Goal: Check status

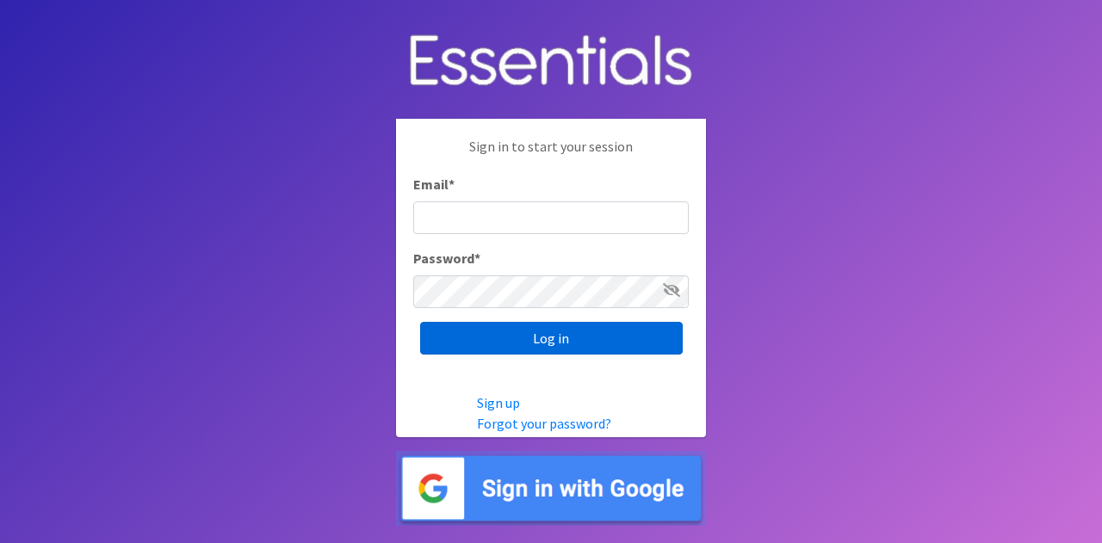
type input "[PERSON_NAME][EMAIL_ADDRESS][DOMAIN_NAME]"
click at [554, 338] on input "Log in" at bounding box center [551, 338] width 262 height 33
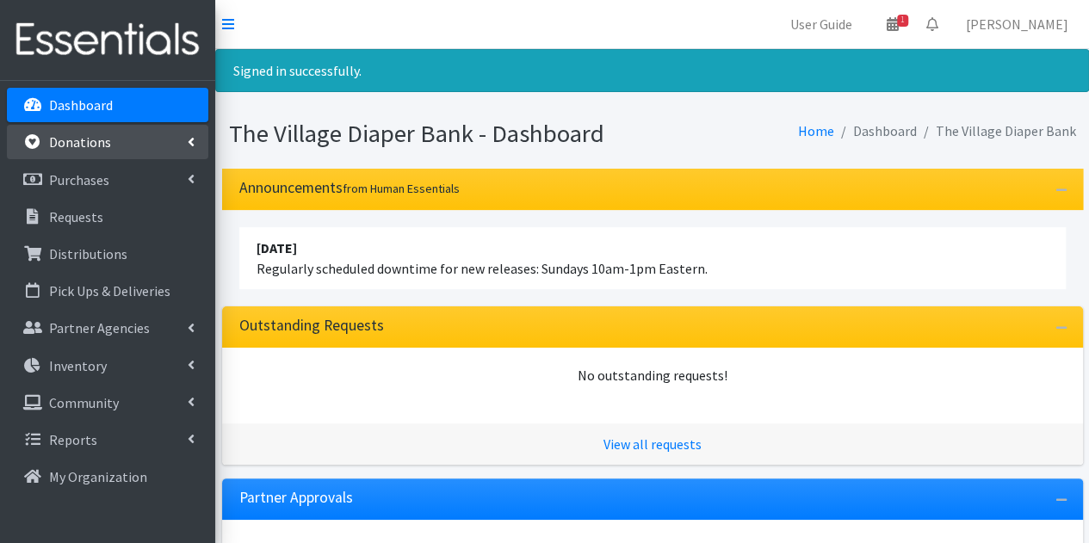
click at [70, 142] on p "Donations" at bounding box center [80, 141] width 62 height 17
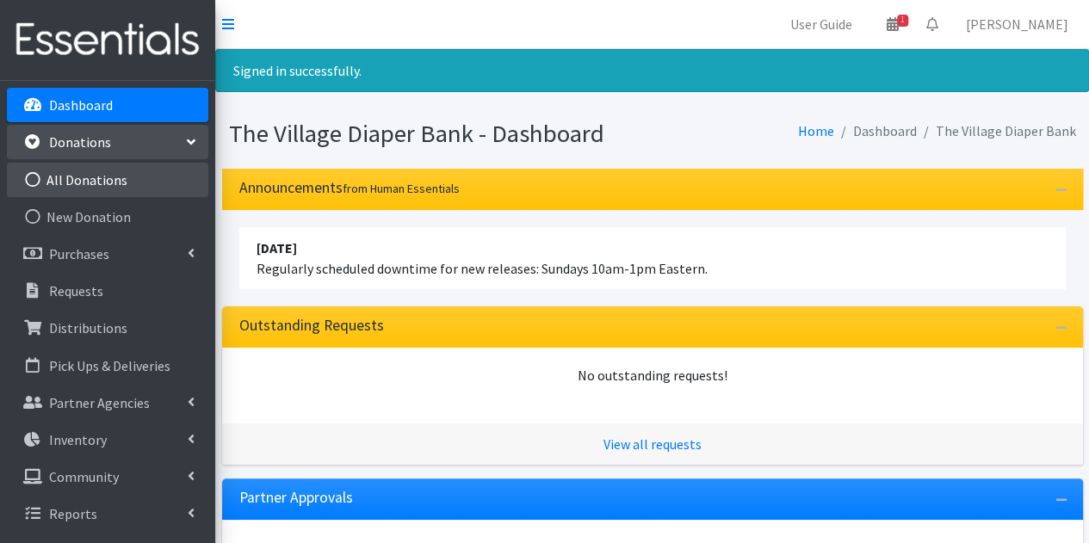
click at [79, 172] on link "All Donations" at bounding box center [107, 180] width 201 height 34
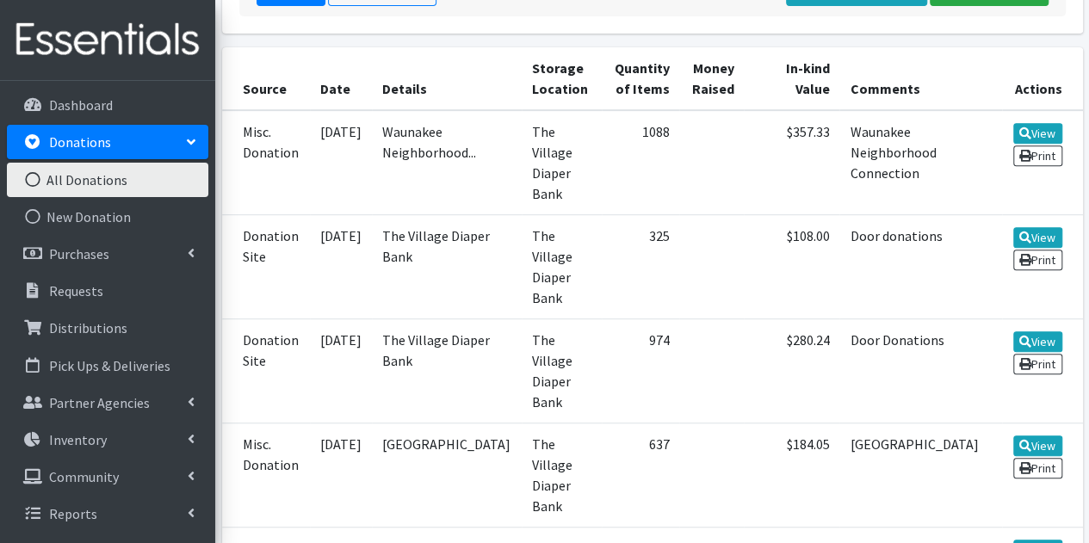
scroll to position [375, 0]
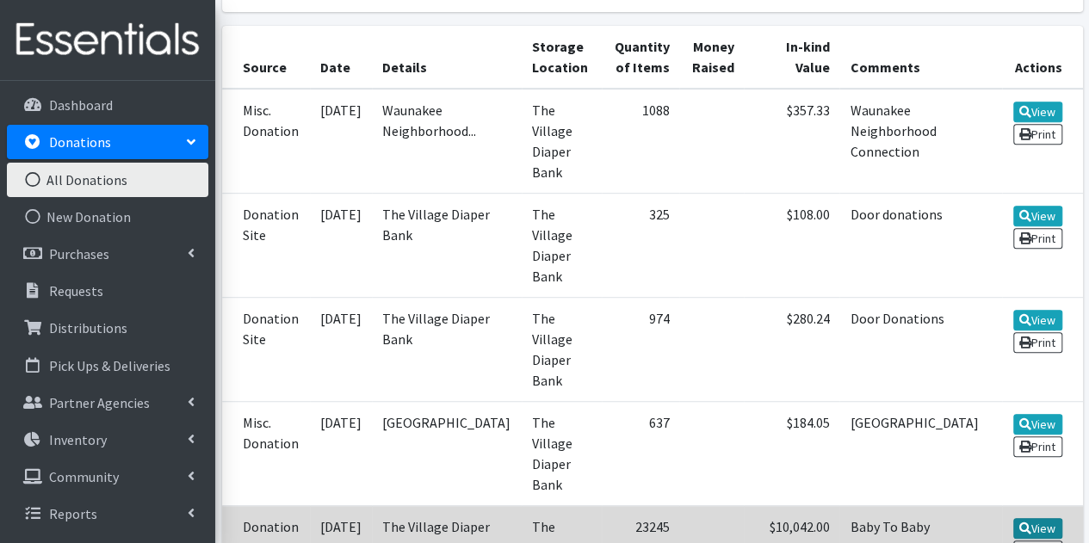
click at [1044, 518] on link "View" at bounding box center [1037, 528] width 49 height 21
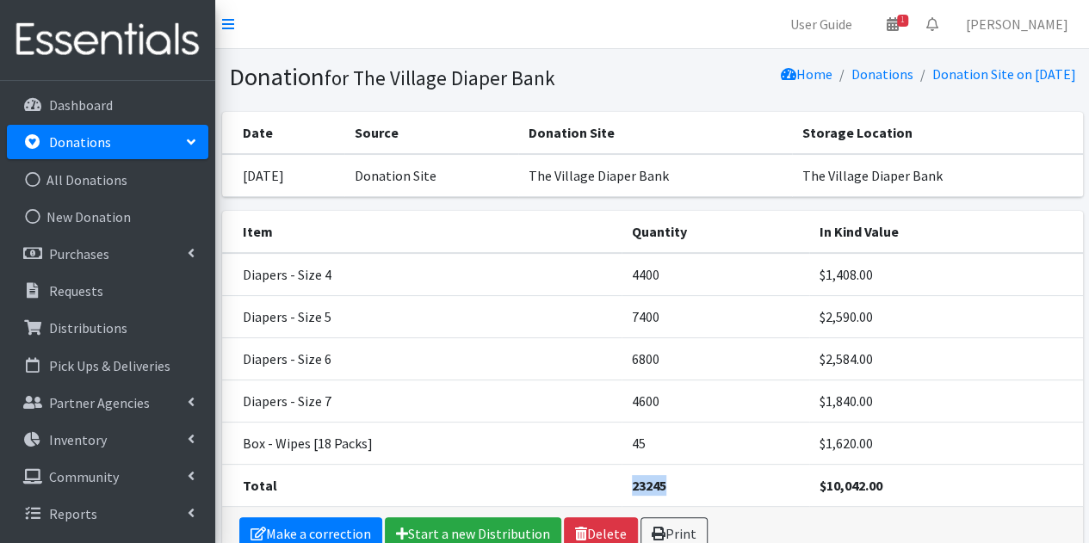
drag, startPoint x: 669, startPoint y: 486, endPoint x: 627, endPoint y: 479, distance: 42.0
click at [627, 479] on td "23245" at bounding box center [715, 485] width 188 height 42
copy strong "23245"
